Goal: Navigation & Orientation: Find specific page/section

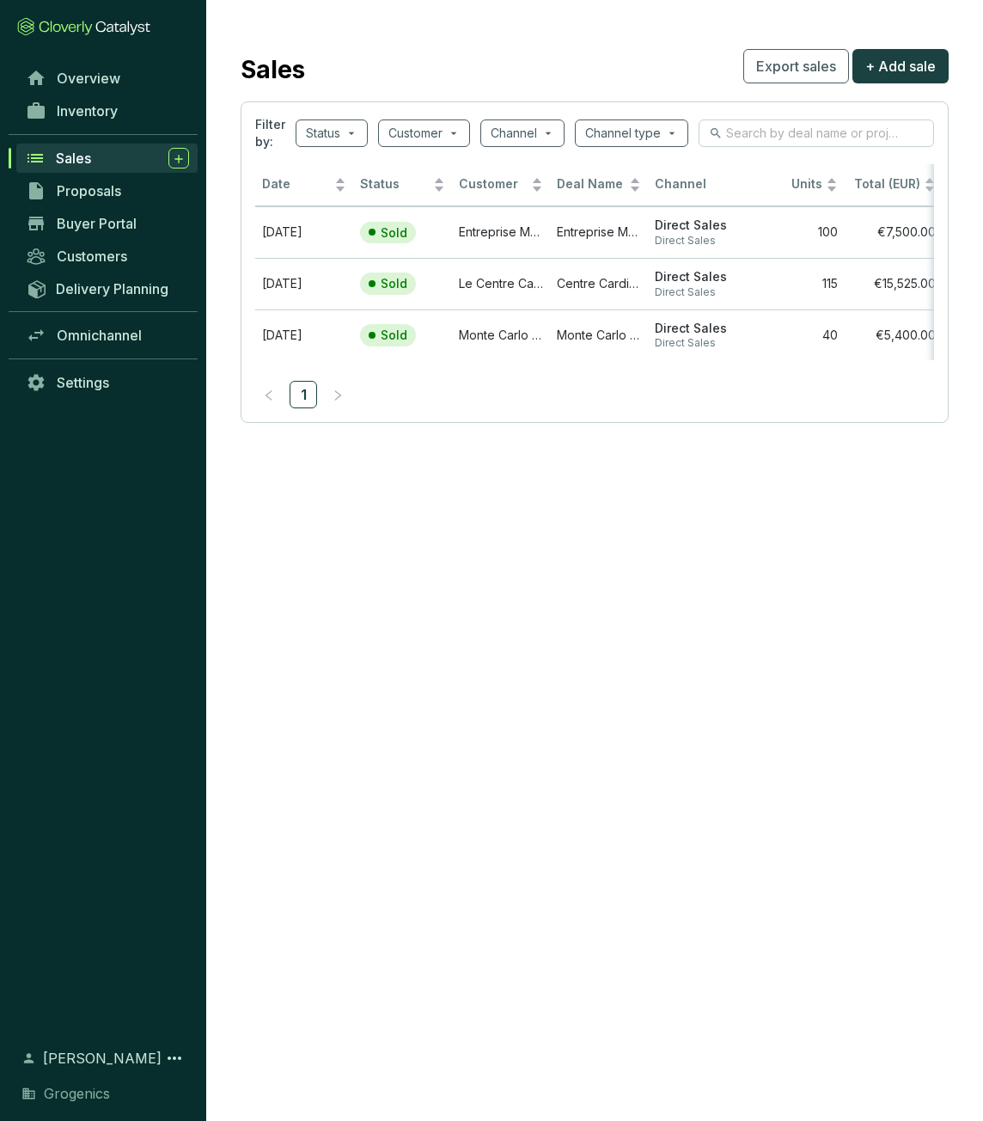
click at [91, 167] on div "Sales" at bounding box center [122, 158] width 133 height 21
click at [85, 70] on span "Overview" at bounding box center [89, 78] width 64 height 17
